Goal: Go to known website: Go to known website

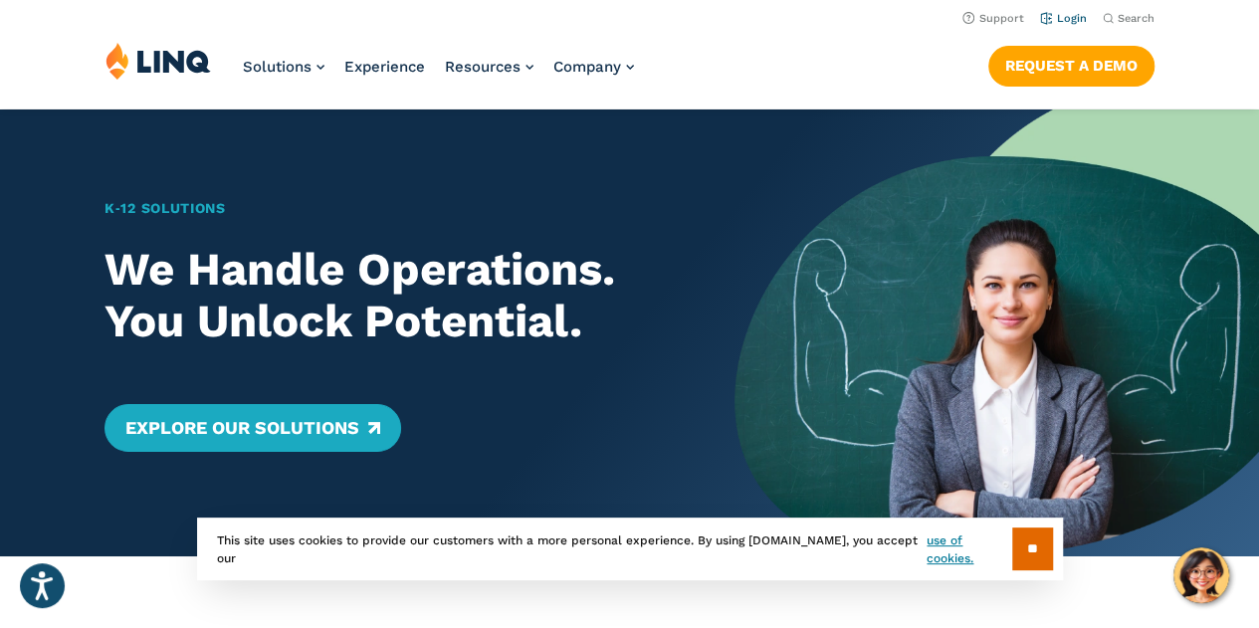
click at [1063, 15] on link "Login" at bounding box center [1063, 18] width 47 height 13
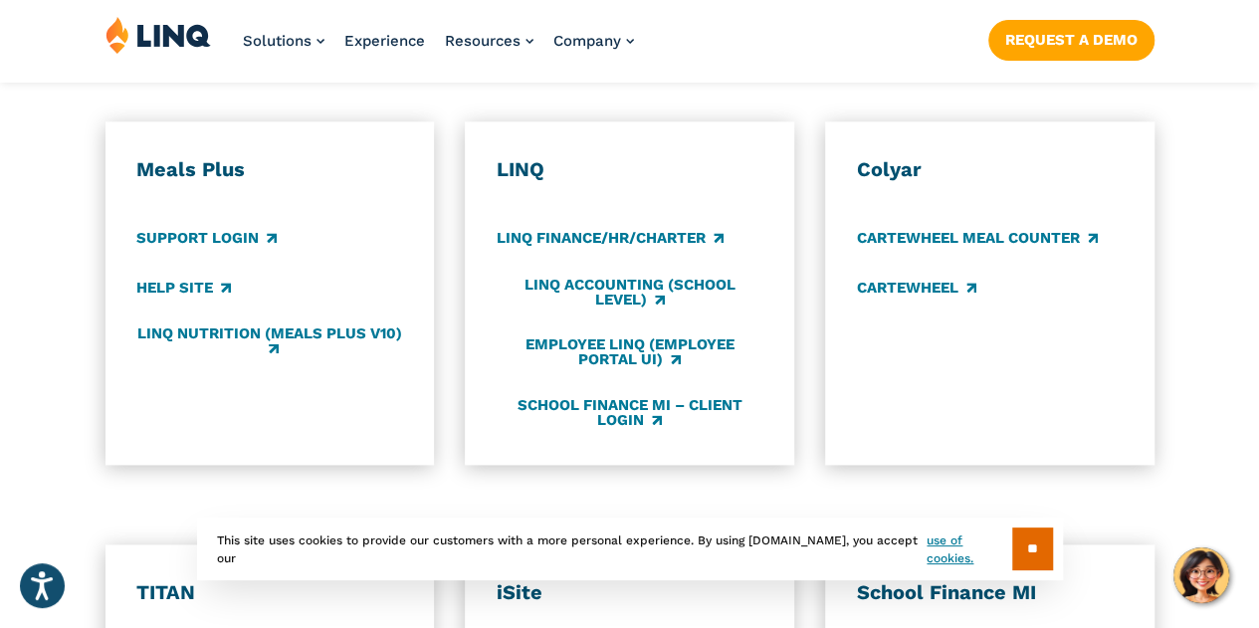
scroll to position [1132, 0]
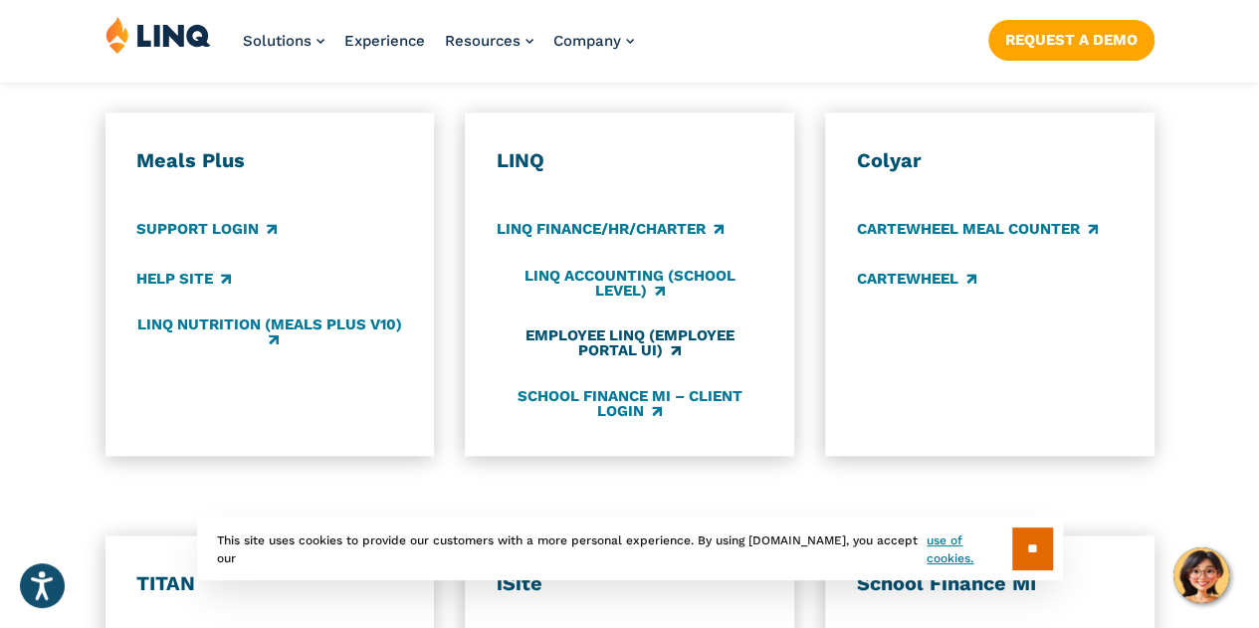
click at [619, 327] on link "Employee LINQ (Employee Portal UI)" at bounding box center [630, 343] width 266 height 33
click at [611, 327] on link "Employee LINQ (Employee Portal UI)" at bounding box center [630, 343] width 266 height 33
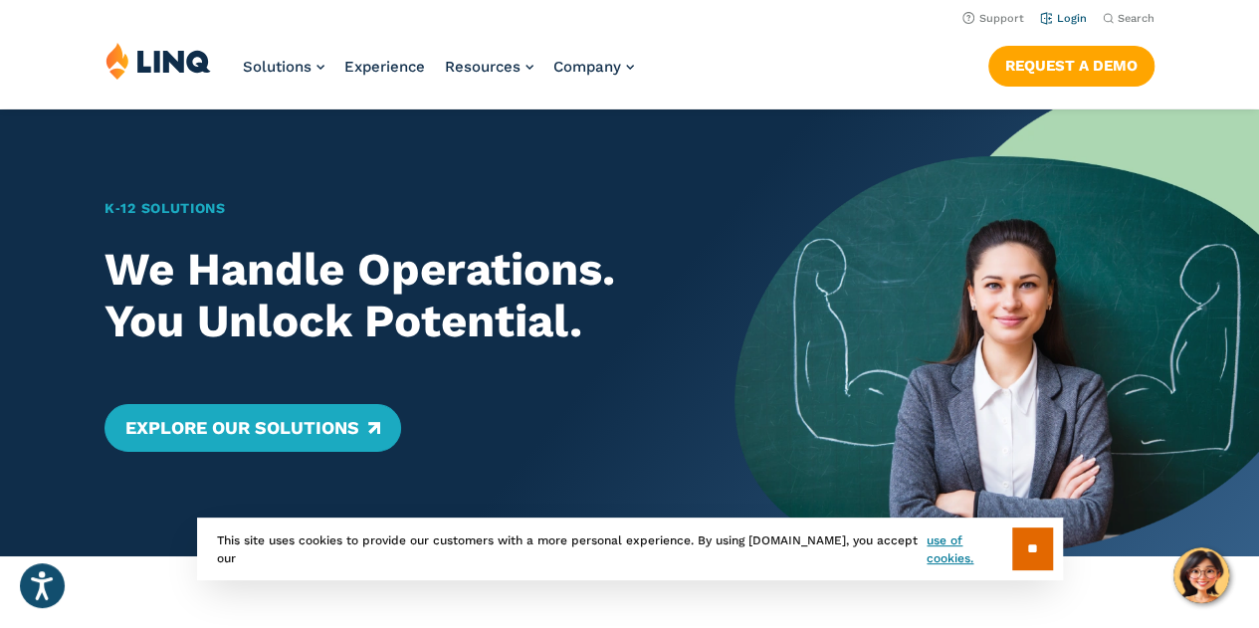
click at [1057, 18] on link "Login" at bounding box center [1063, 18] width 47 height 13
